Goal: Contribute content: Contribute content

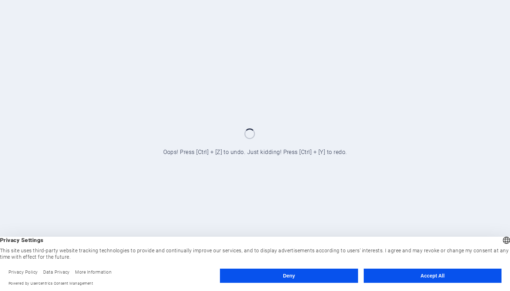
click at [320, 275] on button "Deny" at bounding box center [289, 275] width 138 height 14
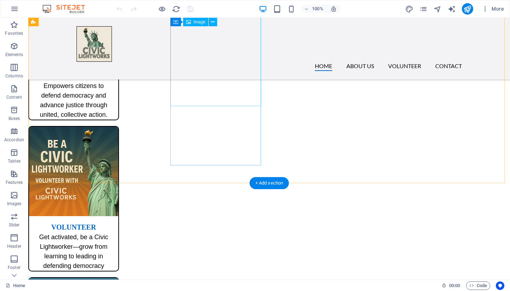
scroll to position [512, 0]
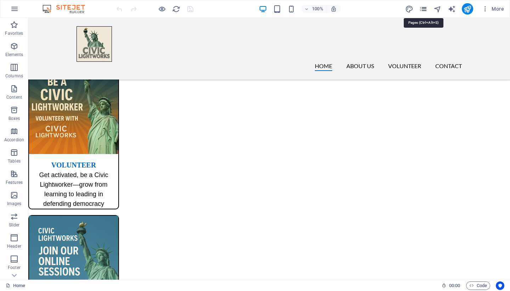
click at [423, 11] on icon "pages" at bounding box center [424, 9] width 8 height 8
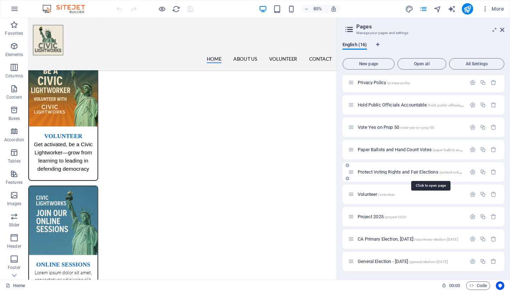
scroll to position [97, 0]
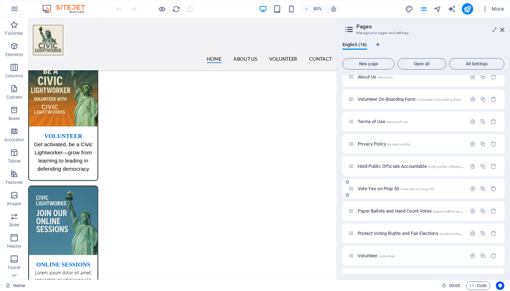
click at [371, 189] on span "Vote Yes on Prop 50 /vote-yes-on-prop-50" at bounding box center [396, 188] width 77 height 5
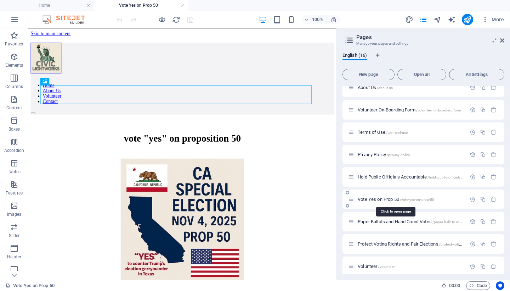
scroll to position [0, 0]
click at [503, 39] on icon at bounding box center [502, 41] width 4 height 6
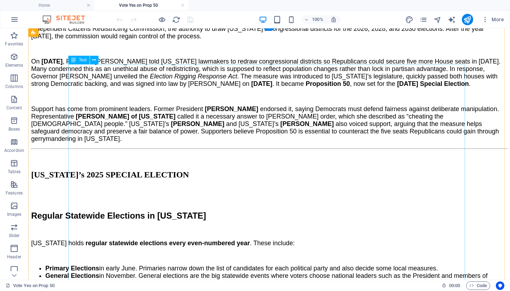
scroll to position [276, 0]
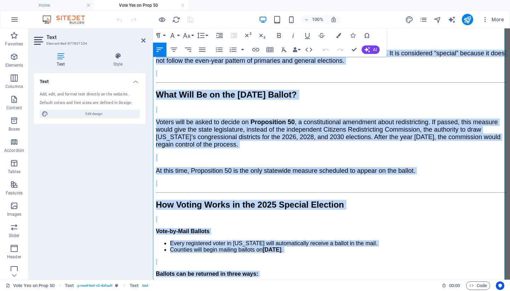
scroll to position [765, 0]
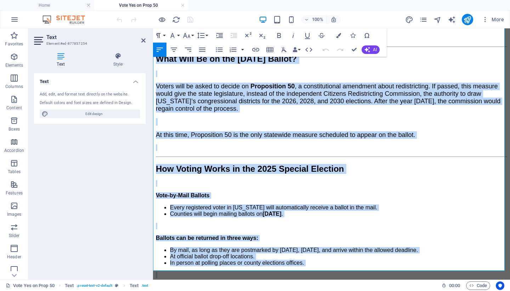
drag, startPoint x: 155, startPoint y: 154, endPoint x: 340, endPoint y: 290, distance: 230.0
copy div "Loremip Dolorsita Consectet ad Elitseddoe Temporinci utlab etdolor magnaaliq en…"
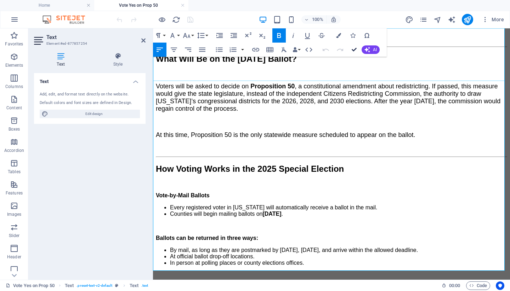
scroll to position [729, 0]
